Goal: Transaction & Acquisition: Purchase product/service

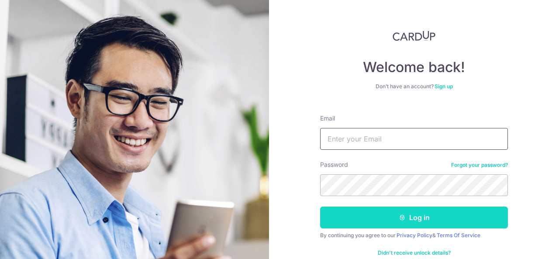
type input "victor_teoh@recruitplus.com"
click at [340, 212] on button "Log in" at bounding box center [414, 217] width 188 height 22
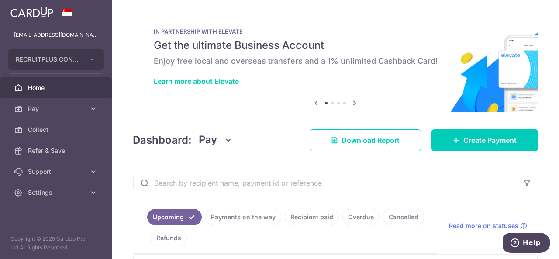
scroll to position [53, 0]
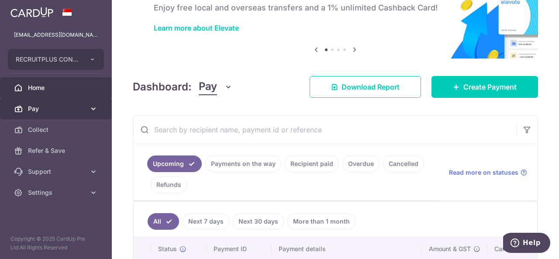
click at [84, 110] on span "Pay" at bounding box center [57, 108] width 58 height 9
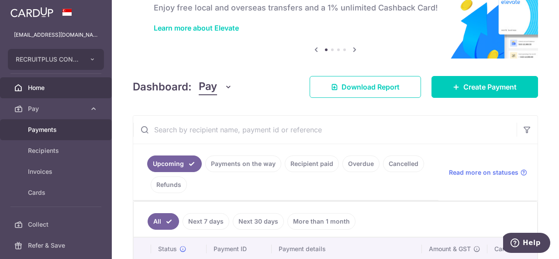
click at [56, 131] on span "Payments" at bounding box center [57, 129] width 58 height 9
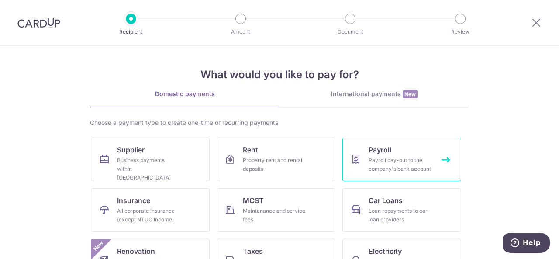
click at [387, 158] on div "Payroll pay-out to the company's bank account" at bounding box center [399, 164] width 63 height 17
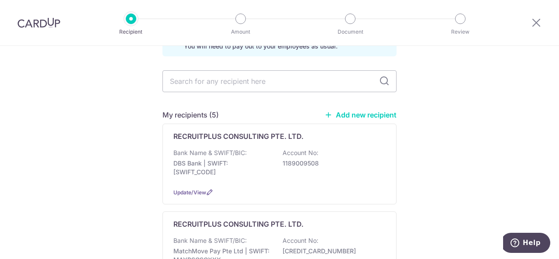
scroll to position [59, 0]
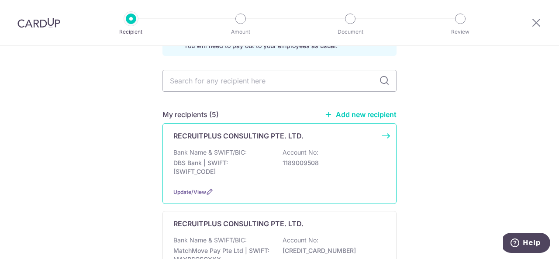
click at [261, 170] on p "DBS Bank | SWIFT: DBSSSGSGXXX" at bounding box center [222, 166] width 98 height 17
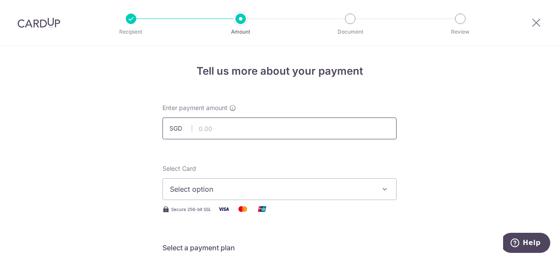
click at [259, 129] on input "text" at bounding box center [279, 128] width 234 height 22
type input "26,000.00"
click at [254, 193] on span "Select option" at bounding box center [271, 189] width 203 height 10
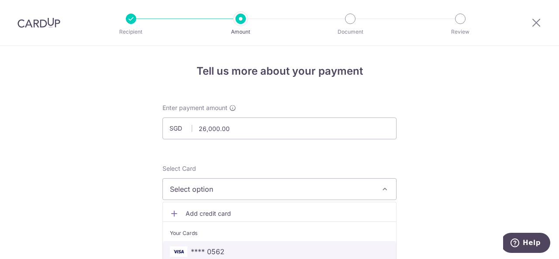
click at [259, 252] on span "**** 0562" at bounding box center [279, 251] width 219 height 10
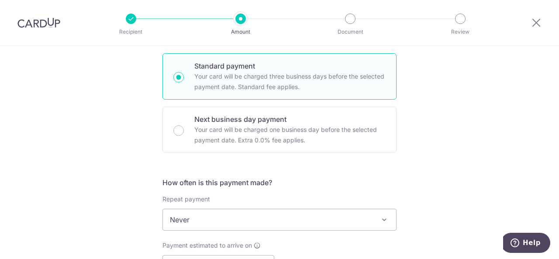
scroll to position [207, 0]
click at [240, 135] on p "Your card will be charged one business day before the selected payment date. Ex…" at bounding box center [289, 134] width 191 height 21
click at [184, 135] on input "Next business day payment Your card will be charged one business day before the…" at bounding box center [178, 130] width 10 height 10
radio input "false"
radio input "true"
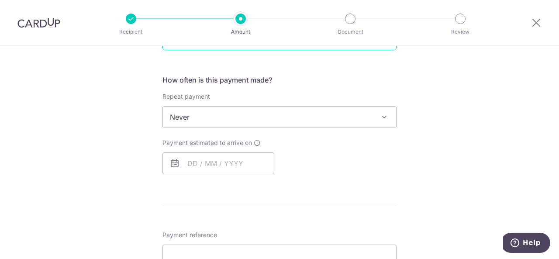
scroll to position [310, 0]
click at [239, 159] on input "text" at bounding box center [218, 162] width 112 height 22
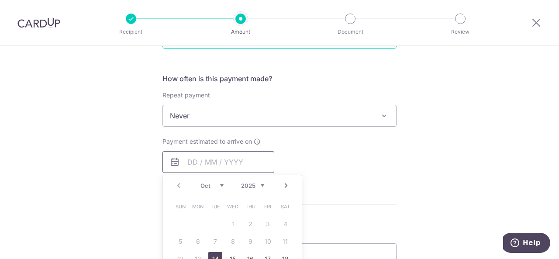
scroll to position [336, 0]
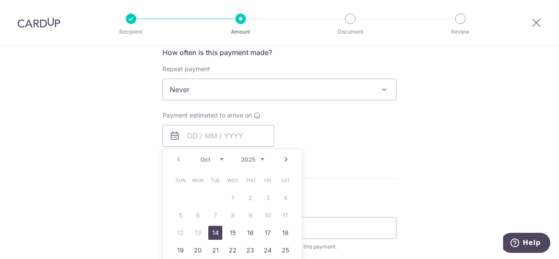
click at [213, 233] on link "14" at bounding box center [215, 233] width 14 height 14
type input "14/10/2025"
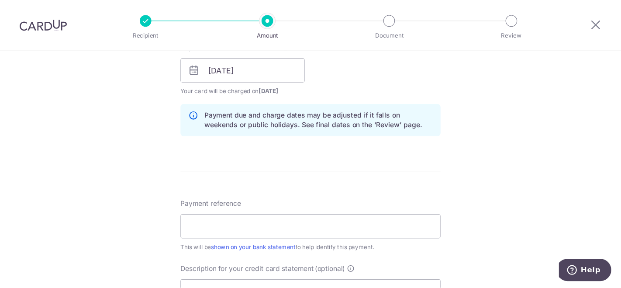
scroll to position [390, 0]
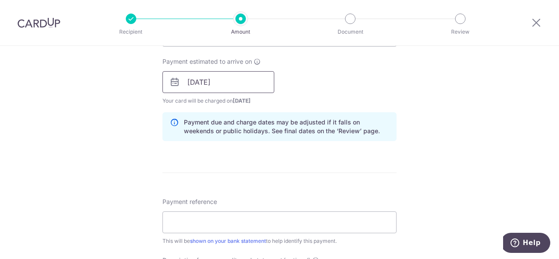
click at [225, 81] on input "14/10/2025" at bounding box center [218, 82] width 112 height 22
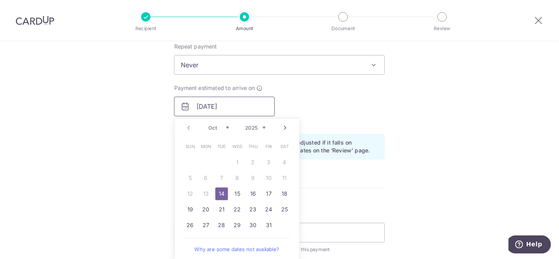
scroll to position [354, 0]
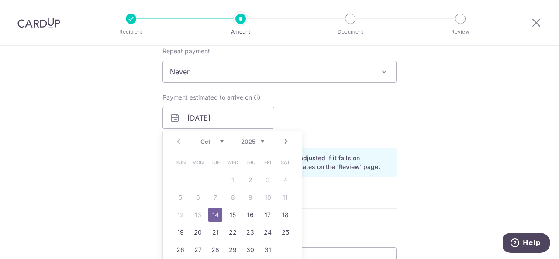
click at [209, 216] on link "14" at bounding box center [215, 215] width 14 height 14
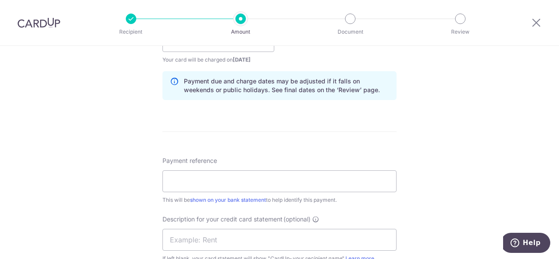
scroll to position [536, 0]
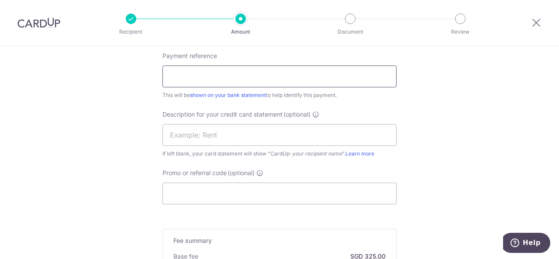
click at [271, 84] on input "Payment reference" at bounding box center [279, 76] width 234 height 22
type input "2024 2025 PR"
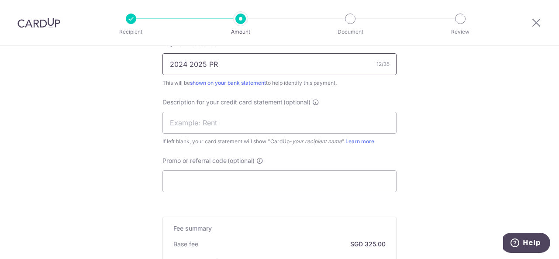
scroll to position [549, 0]
click at [306, 170] on input "Promo or referral code (optional)" at bounding box center [279, 180] width 234 height 22
click at [278, 124] on input "text" at bounding box center [279, 122] width 234 height 22
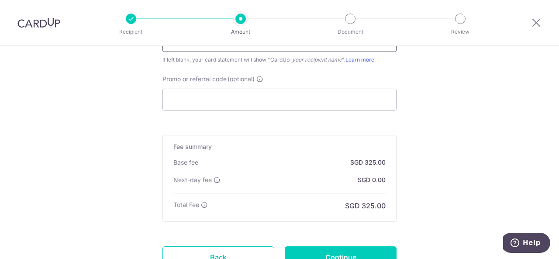
scroll to position [702, 0]
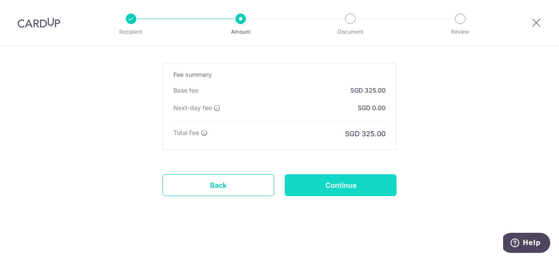
click at [351, 192] on input "Continue" at bounding box center [341, 185] width 112 height 22
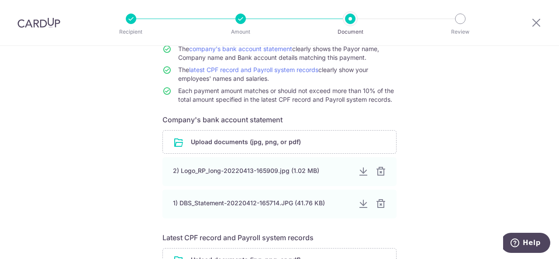
scroll to position [176, 0]
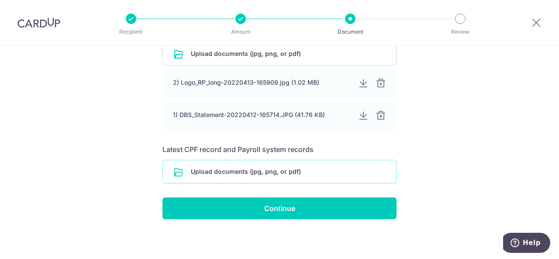
click at [265, 171] on input "file" at bounding box center [279, 171] width 233 height 23
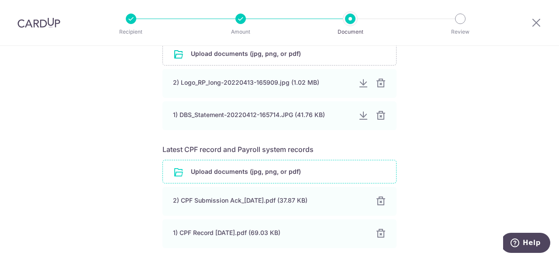
click at [263, 169] on input "file" at bounding box center [279, 171] width 233 height 23
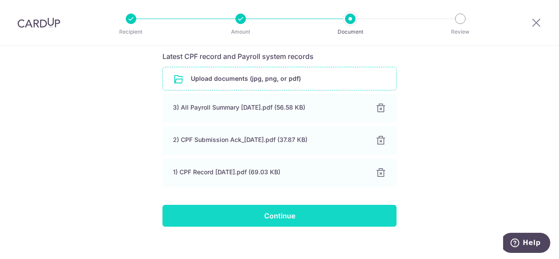
click at [285, 212] on input "Continue" at bounding box center [279, 216] width 234 height 22
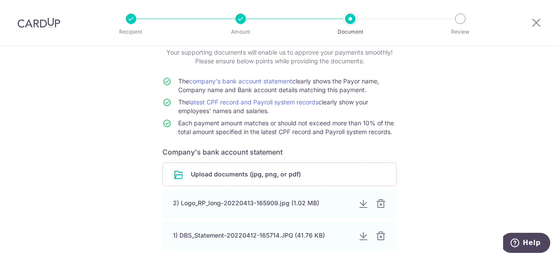
scroll to position [0, 0]
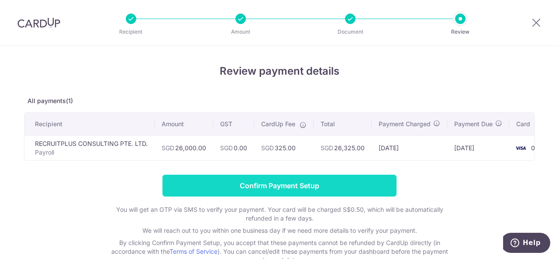
click at [285, 192] on input "Confirm Payment Setup" at bounding box center [279, 186] width 234 height 22
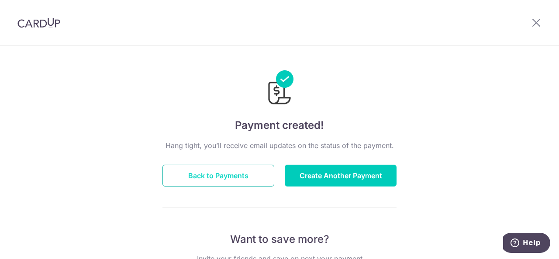
click at [213, 172] on button "Back to Payments" at bounding box center [218, 176] width 112 height 22
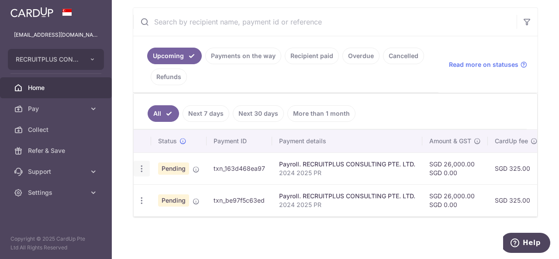
click at [139, 167] on icon "button" at bounding box center [141, 168] width 9 height 9
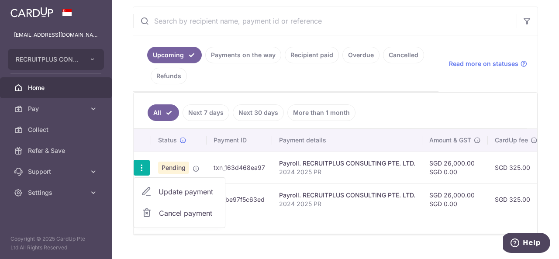
click at [315, 242] on div "× Pause Schedule Pause all future payments in this series Pause just this one p…" at bounding box center [335, 129] width 447 height 259
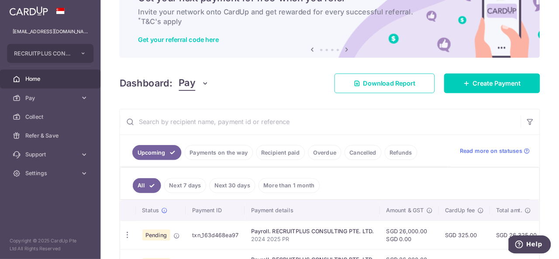
scroll to position [48, 0]
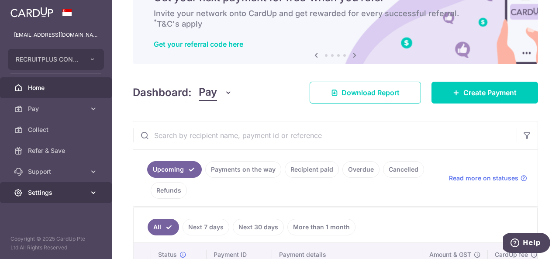
click at [69, 188] on span "Settings" at bounding box center [57, 192] width 58 height 9
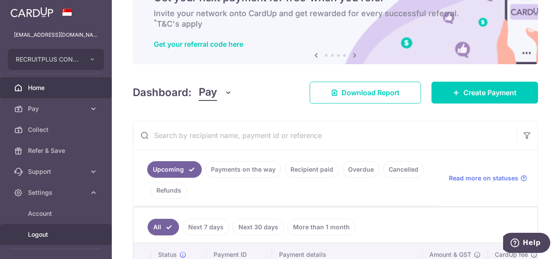
click at [61, 228] on link "Logout" at bounding box center [56, 234] width 112 height 21
